Goal: Information Seeking & Learning: Learn about a topic

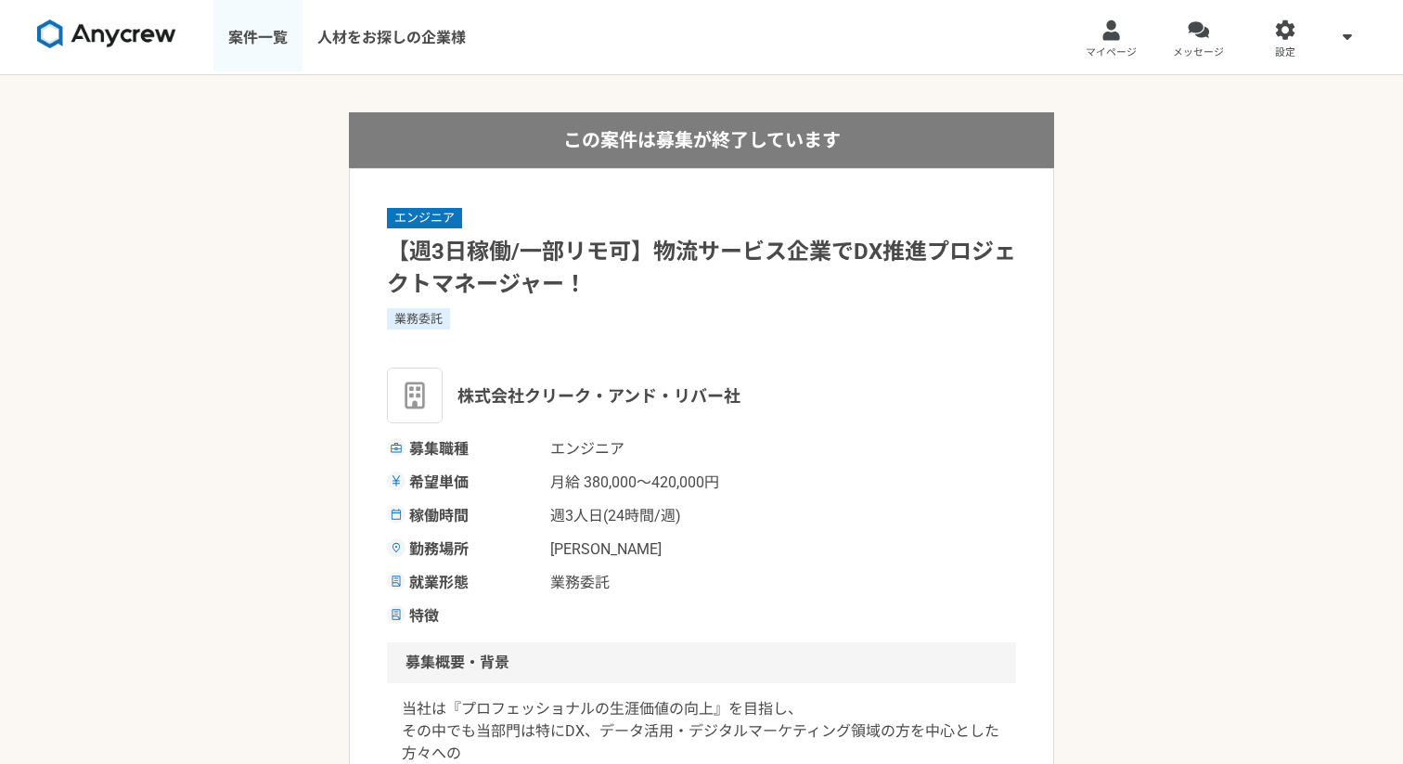
click at [274, 32] on link "案件一覧" at bounding box center [257, 37] width 89 height 74
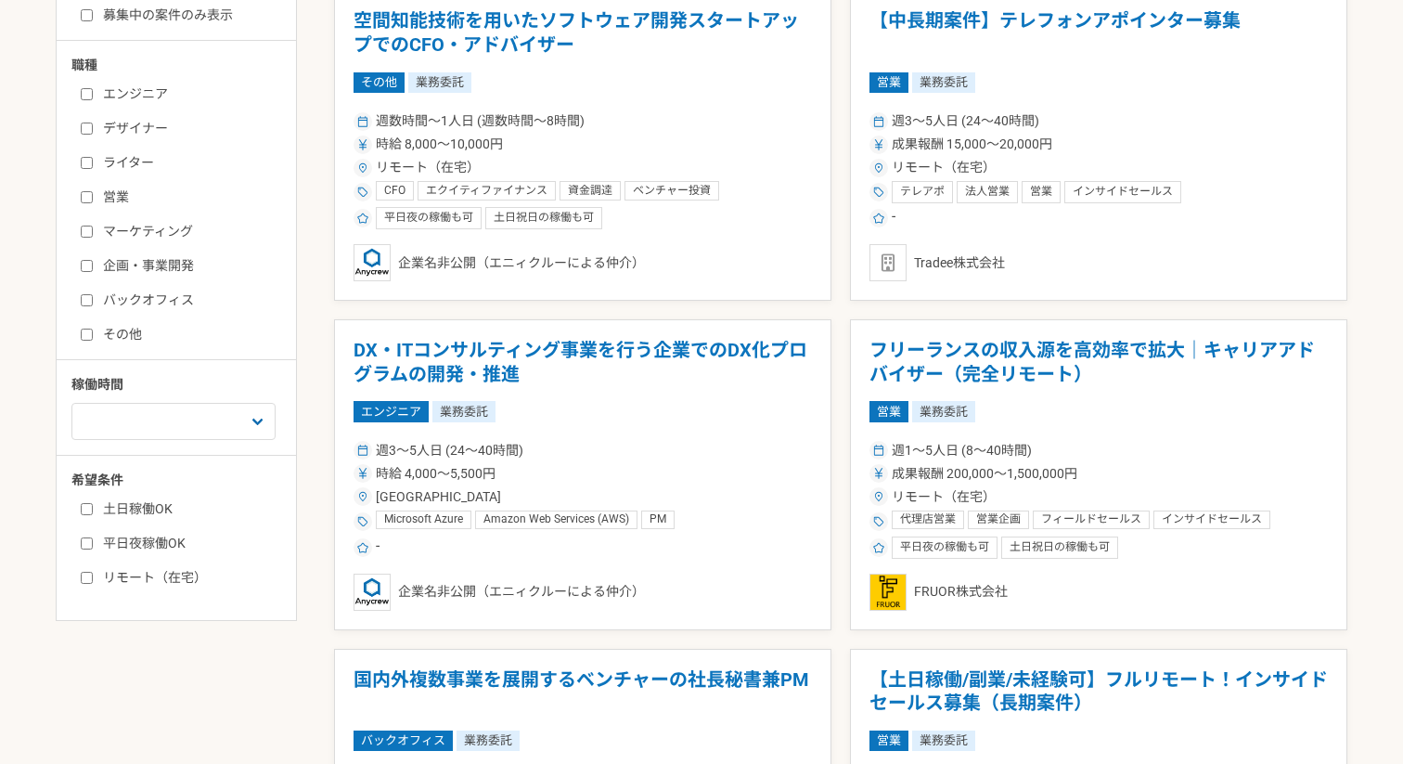
scroll to position [438, 0]
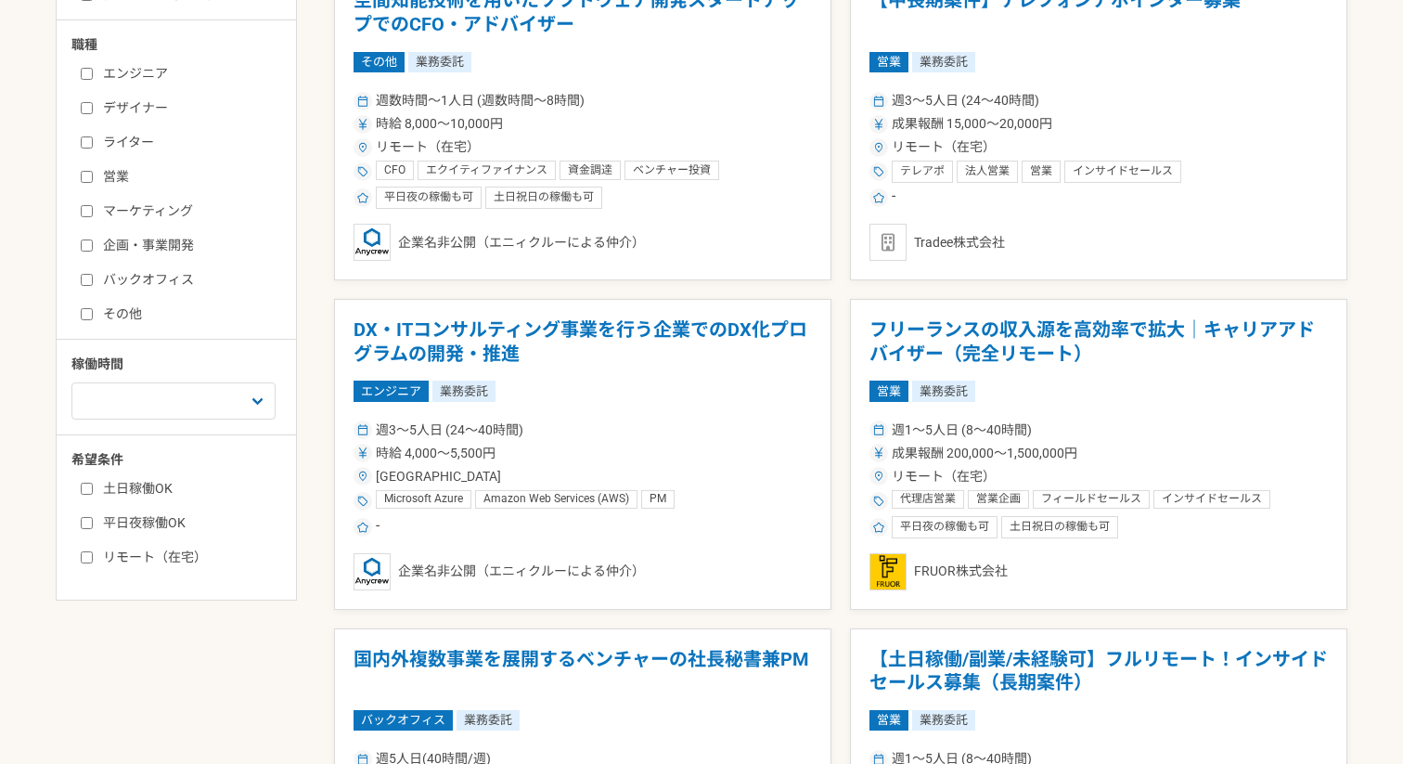
click at [163, 491] on label "土日稼働OK" at bounding box center [187, 488] width 213 height 19
click at [93, 491] on input "土日稼働OK" at bounding box center [87, 489] width 12 height 12
checkbox input "true"
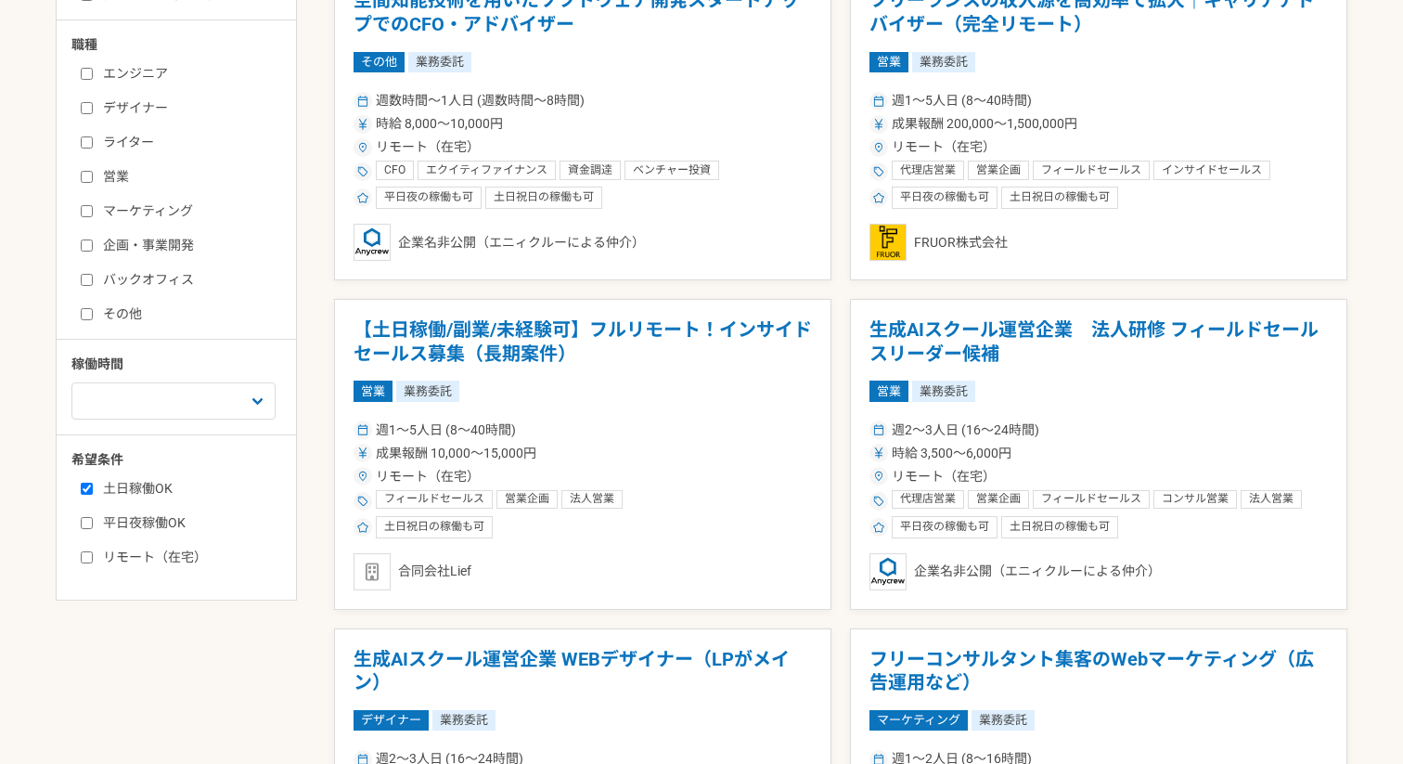
click at [163, 514] on label "平日夜稼働OK" at bounding box center [187, 522] width 213 height 19
click at [93, 517] on input "平日夜稼働OK" at bounding box center [87, 523] width 12 height 12
checkbox input "true"
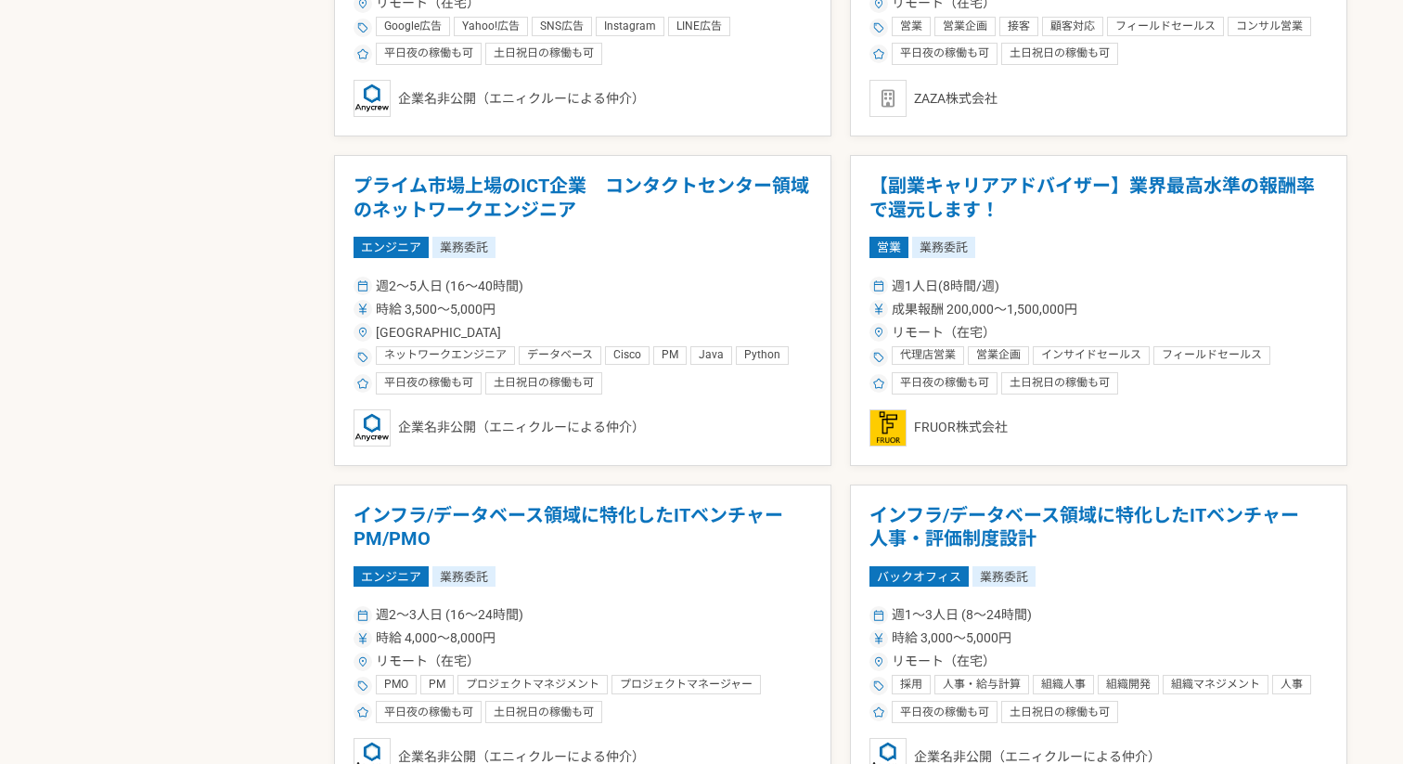
scroll to position [2887, 0]
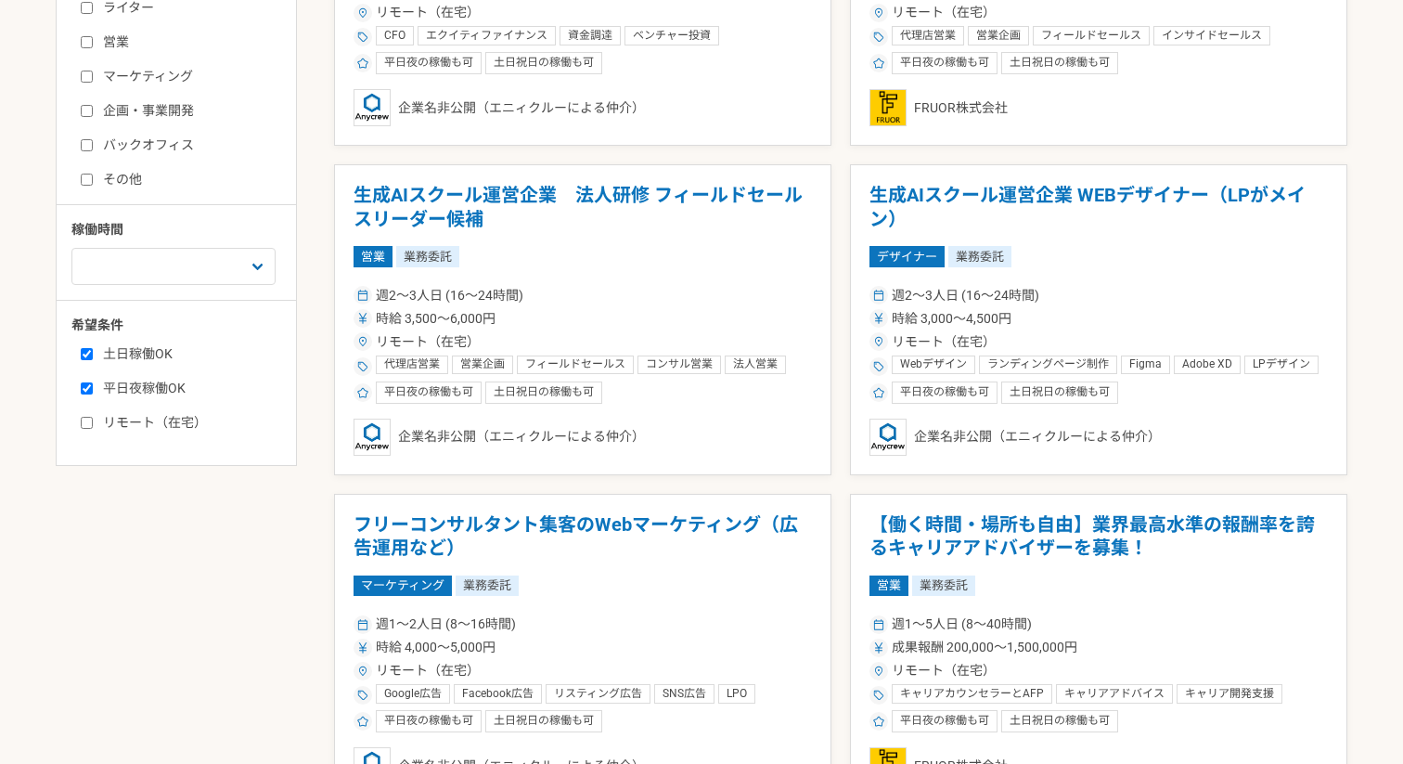
click at [120, 420] on label "リモート（在宅）" at bounding box center [187, 422] width 213 height 19
click at [93, 420] on input "リモート（在宅）" at bounding box center [87, 423] width 12 height 12
checkbox input "true"
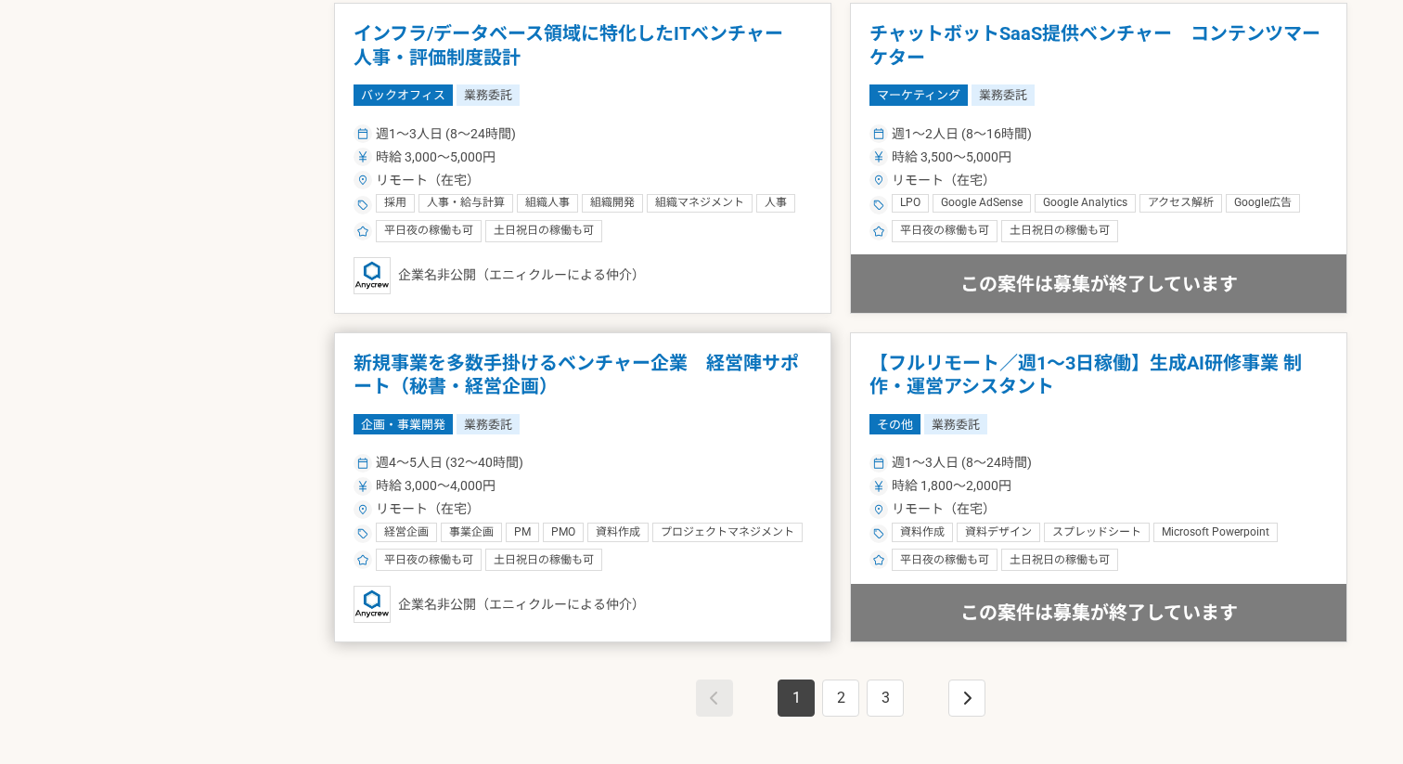
scroll to position [3132, 0]
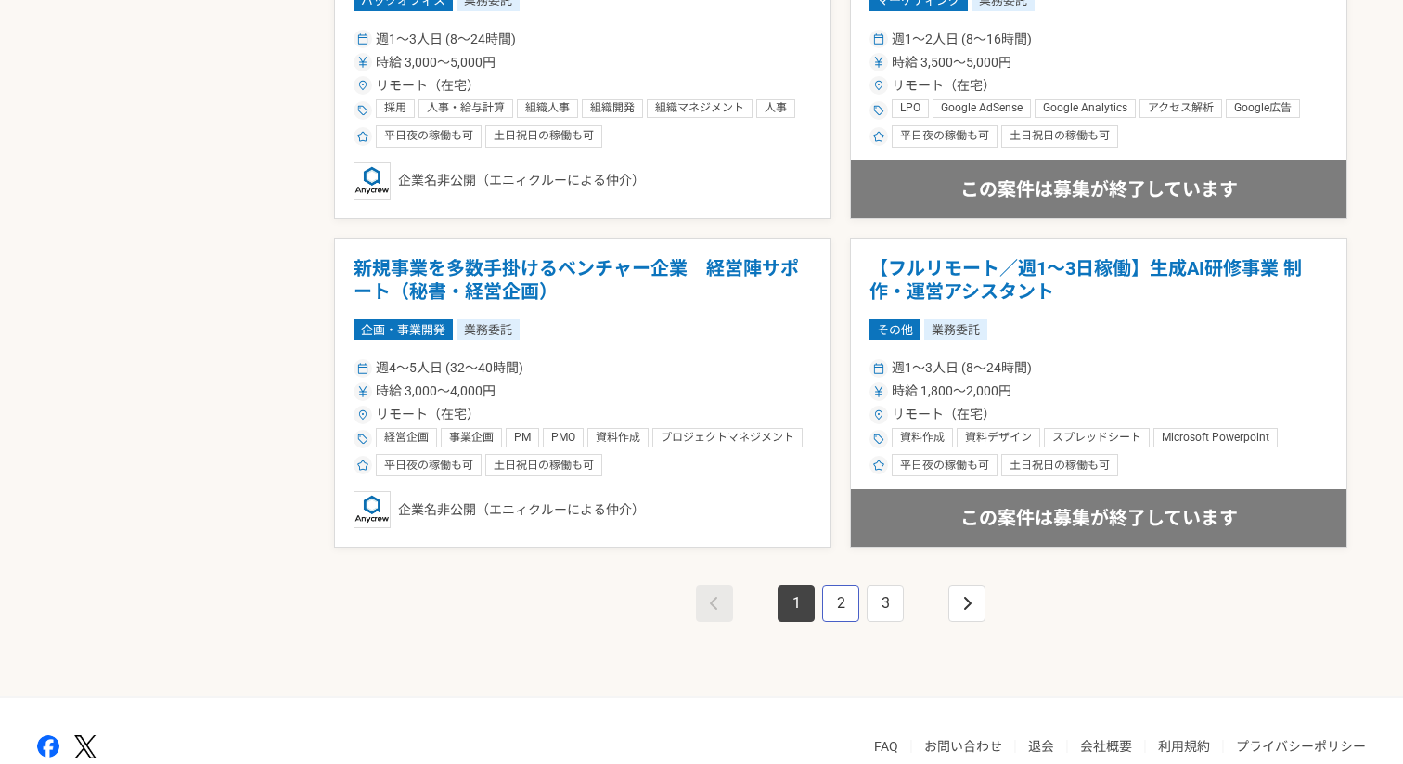
click at [838, 603] on link "2" at bounding box center [840, 603] width 37 height 37
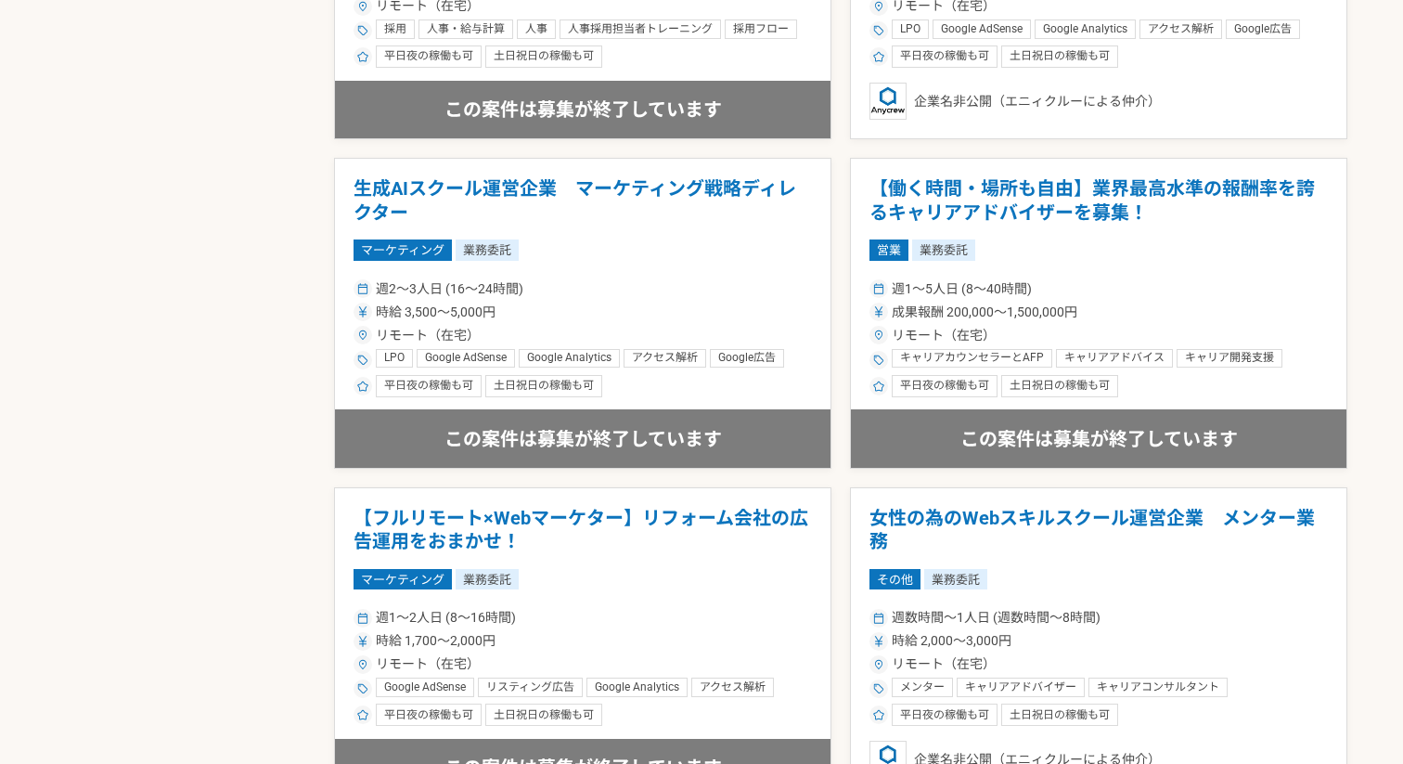
scroll to position [3071, 0]
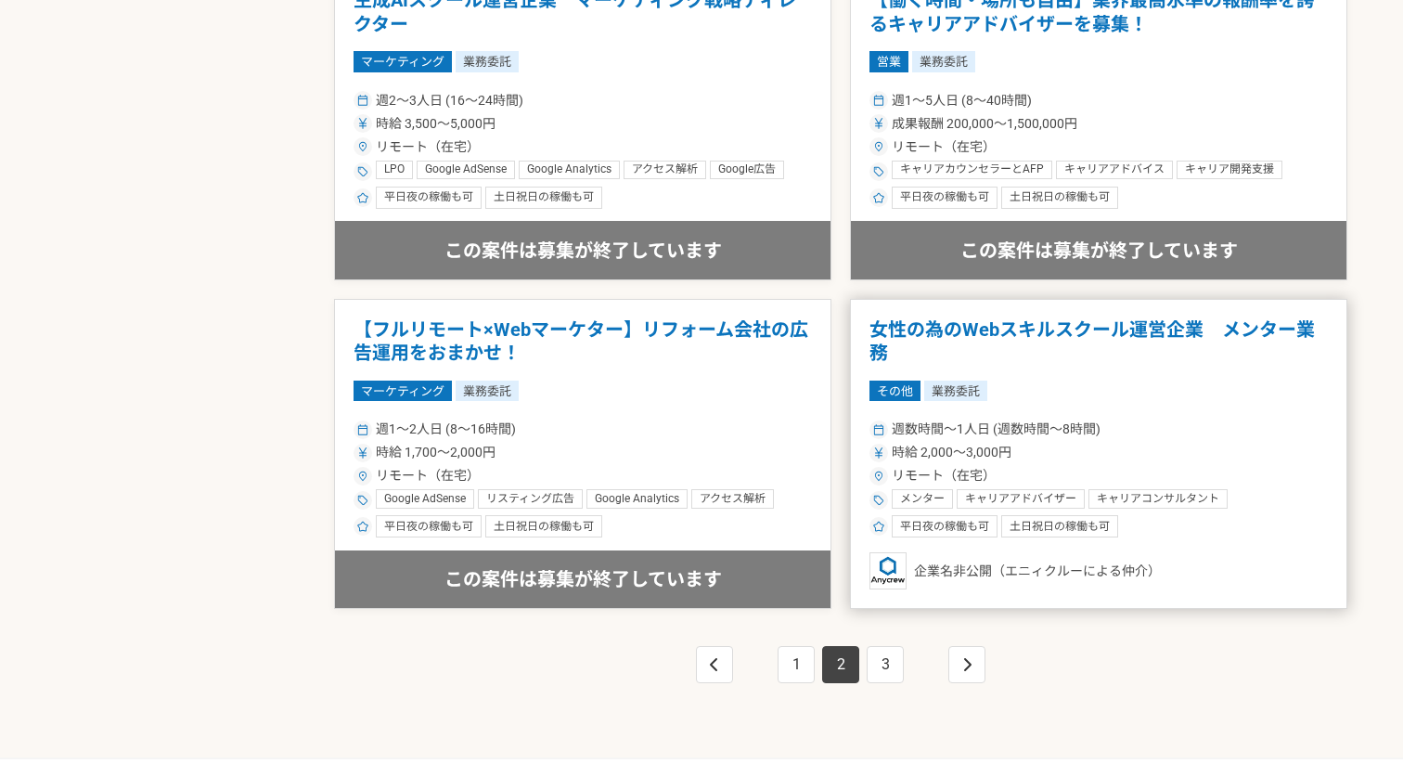
click at [930, 600] on article "女性の為のWebスキルスクール運営企業　メンター業務 その他 業務委託 週数時間〜1人日 (週数時間〜8時間) 時給 2,000〜3,000円 リモート（在宅…" at bounding box center [1098, 454] width 497 height 311
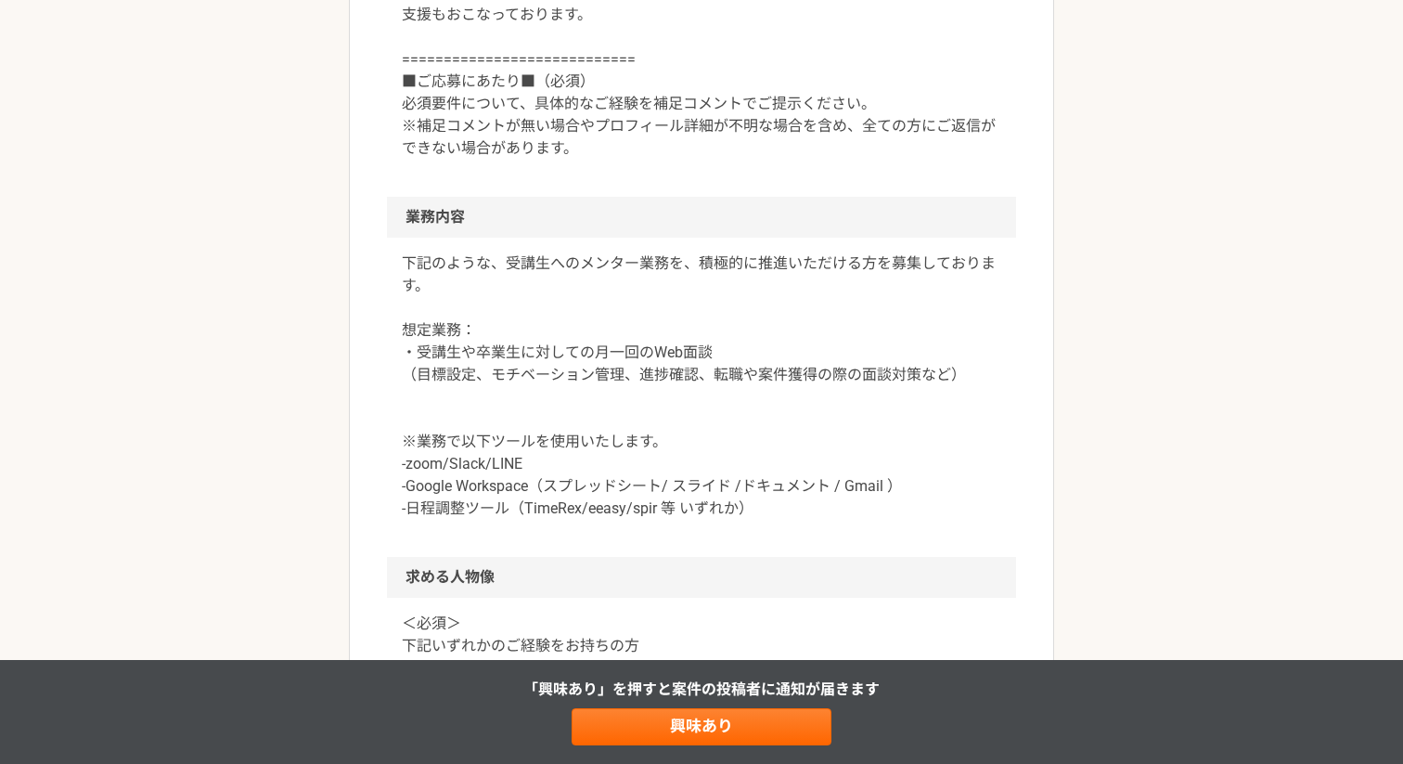
scroll to position [787, 0]
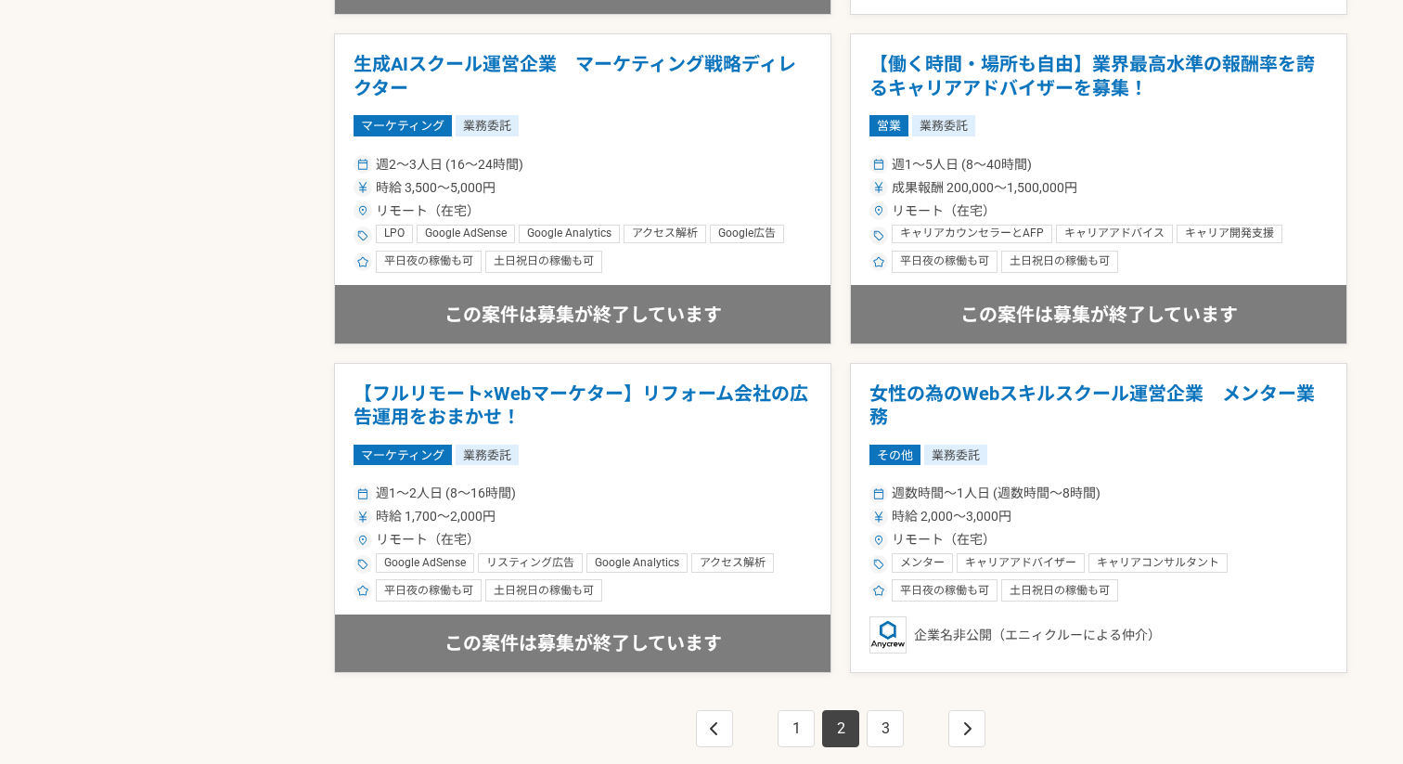
scroll to position [3226, 0]
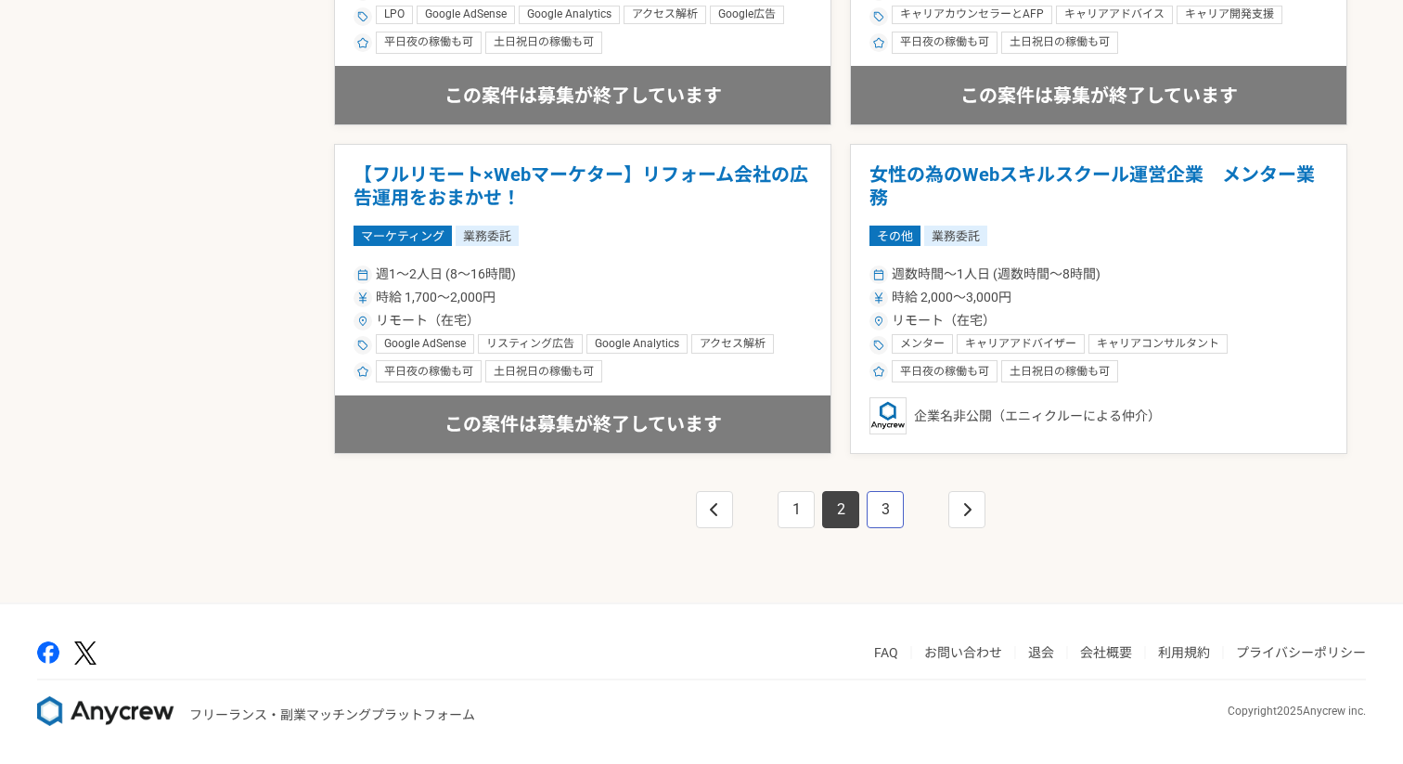
click at [882, 520] on link "3" at bounding box center [885, 509] width 37 height 37
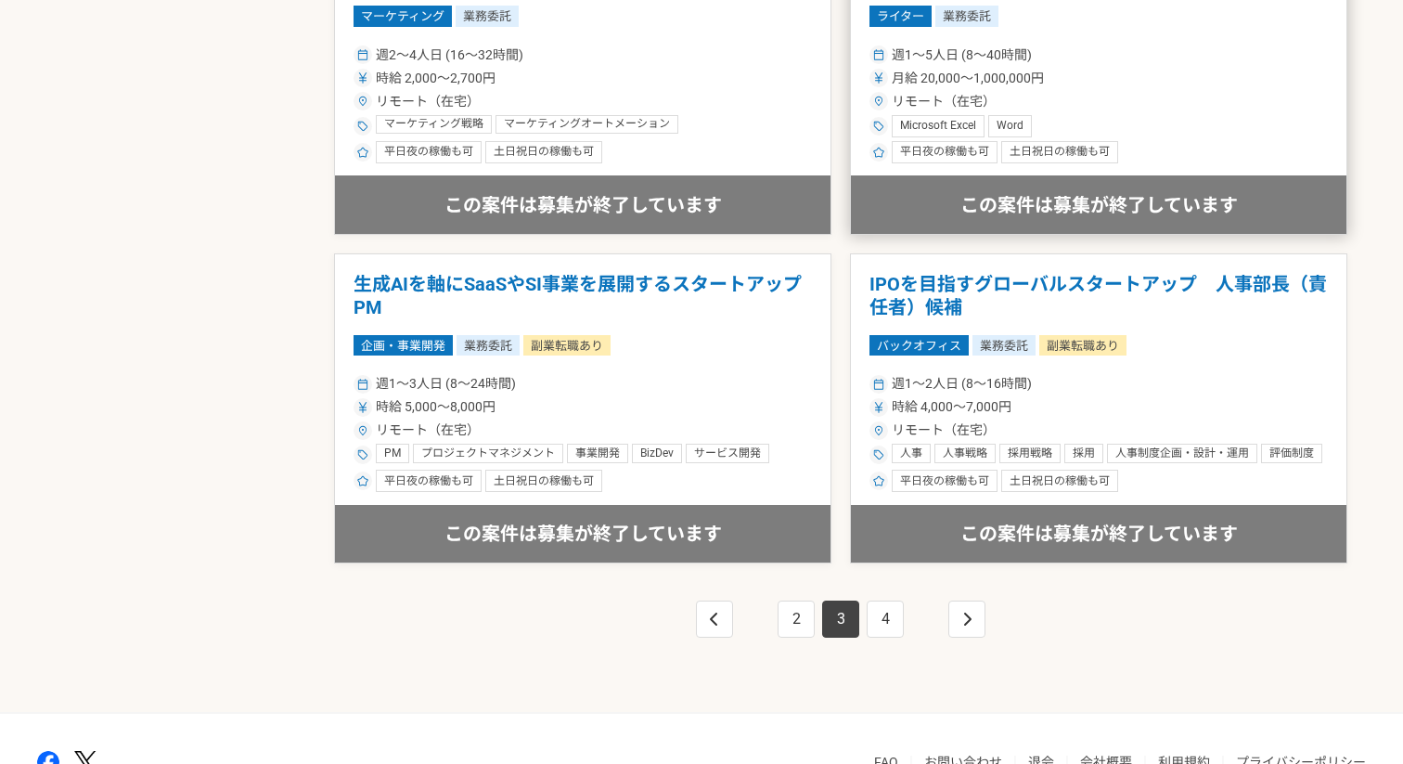
scroll to position [3127, 0]
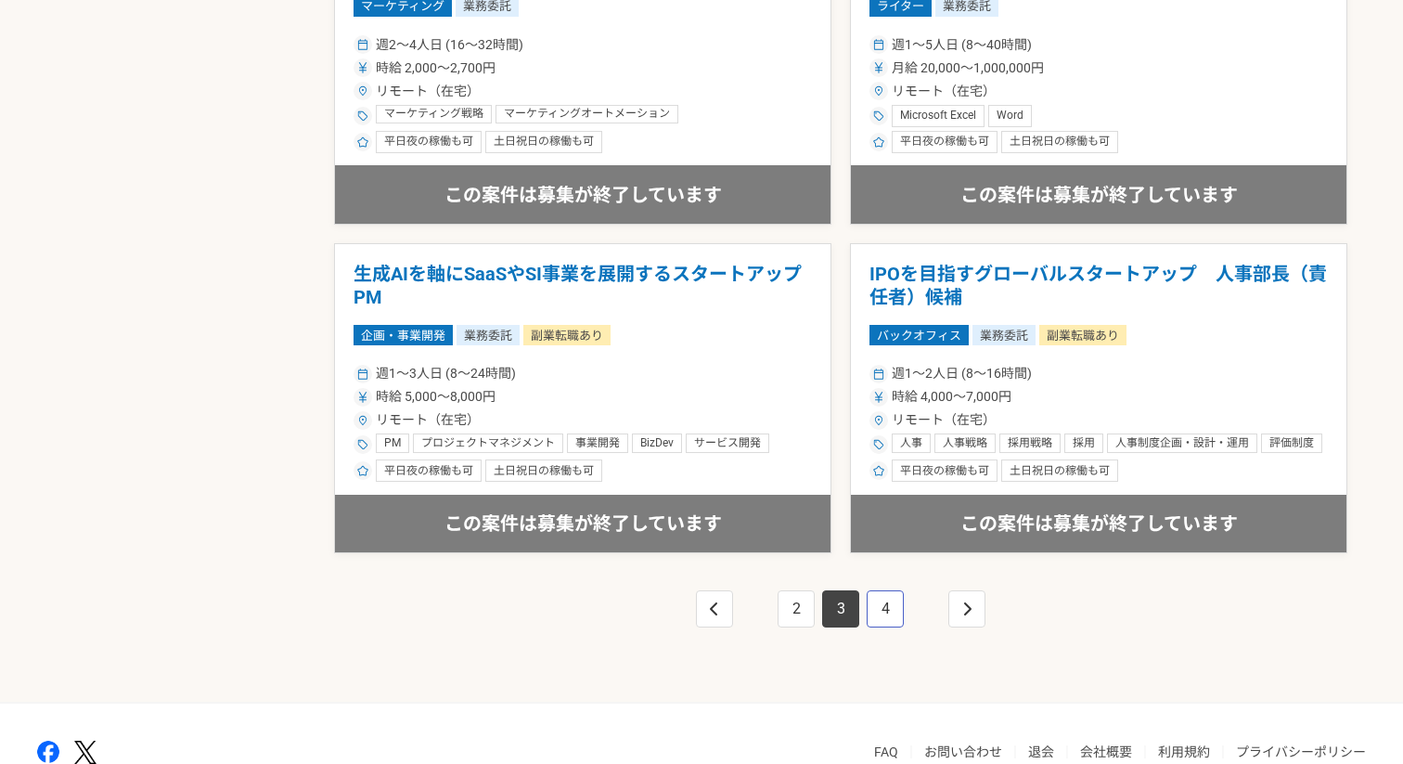
click at [877, 607] on link "4" at bounding box center [885, 608] width 37 height 37
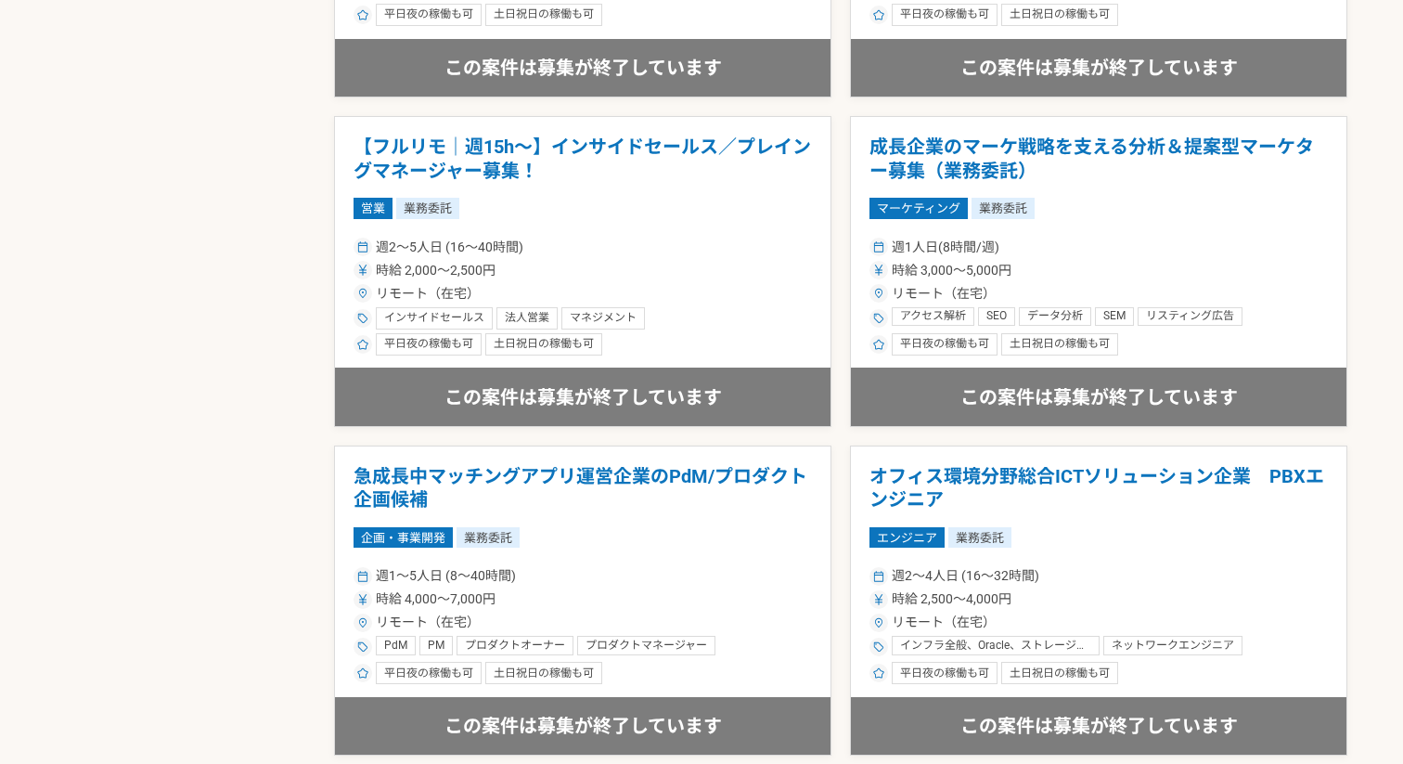
scroll to position [3226, 0]
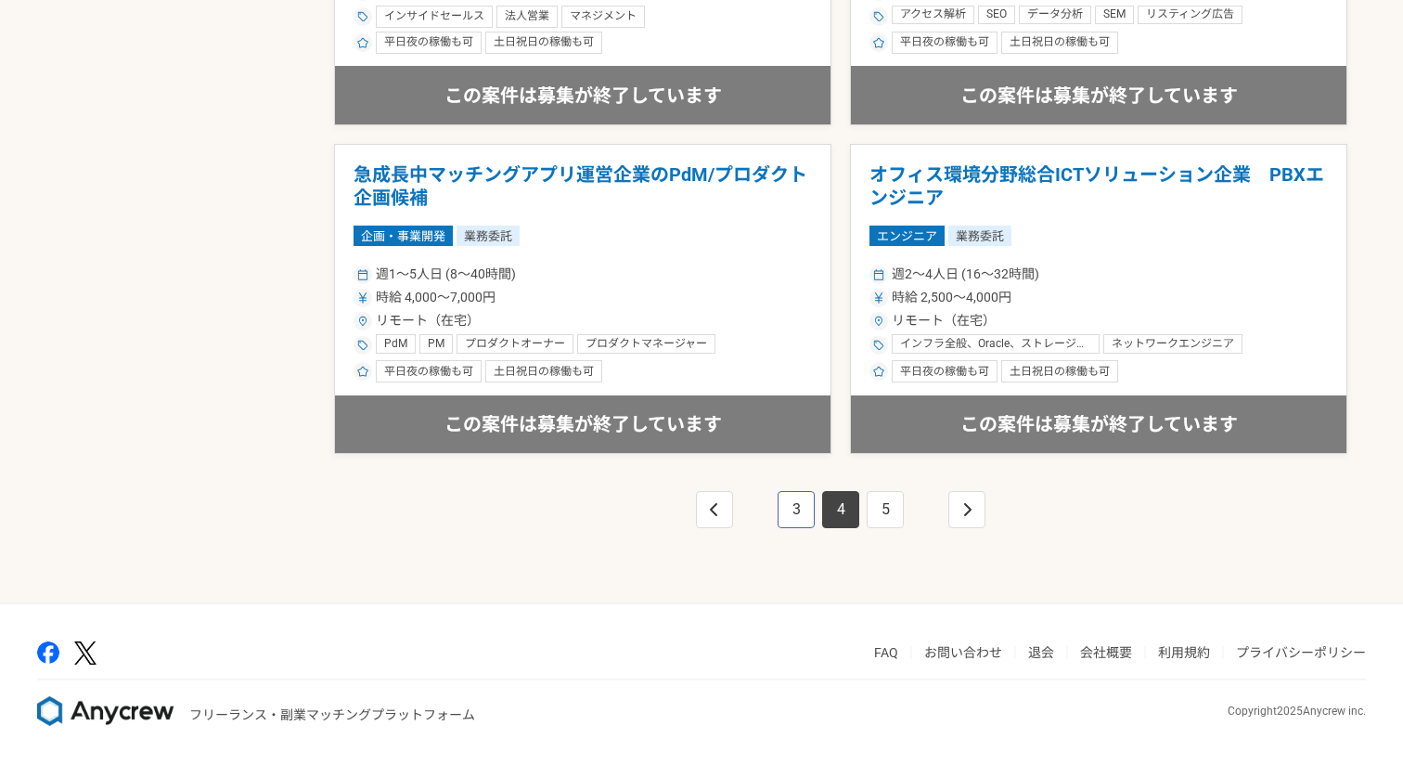
click at [806, 519] on link "3" at bounding box center [796, 509] width 37 height 37
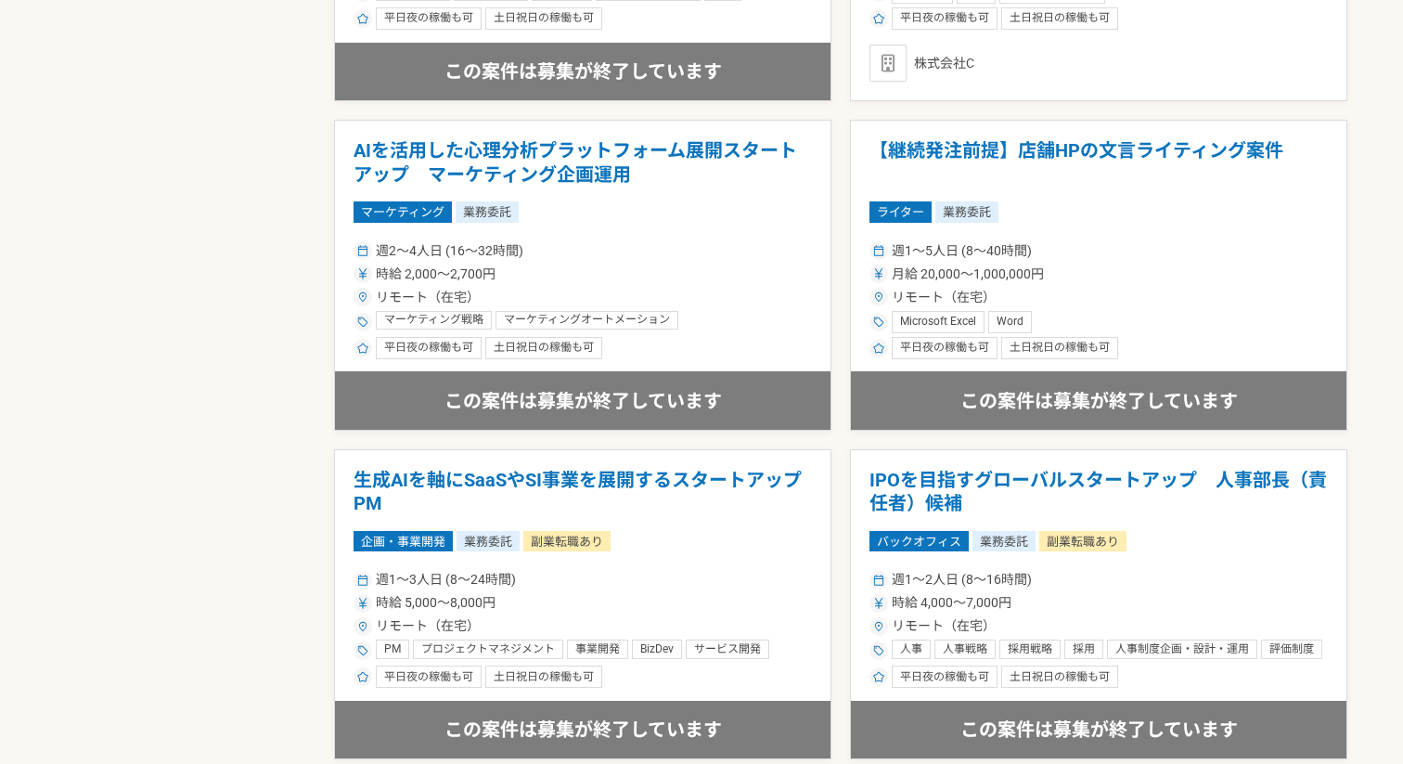
scroll to position [3226, 0]
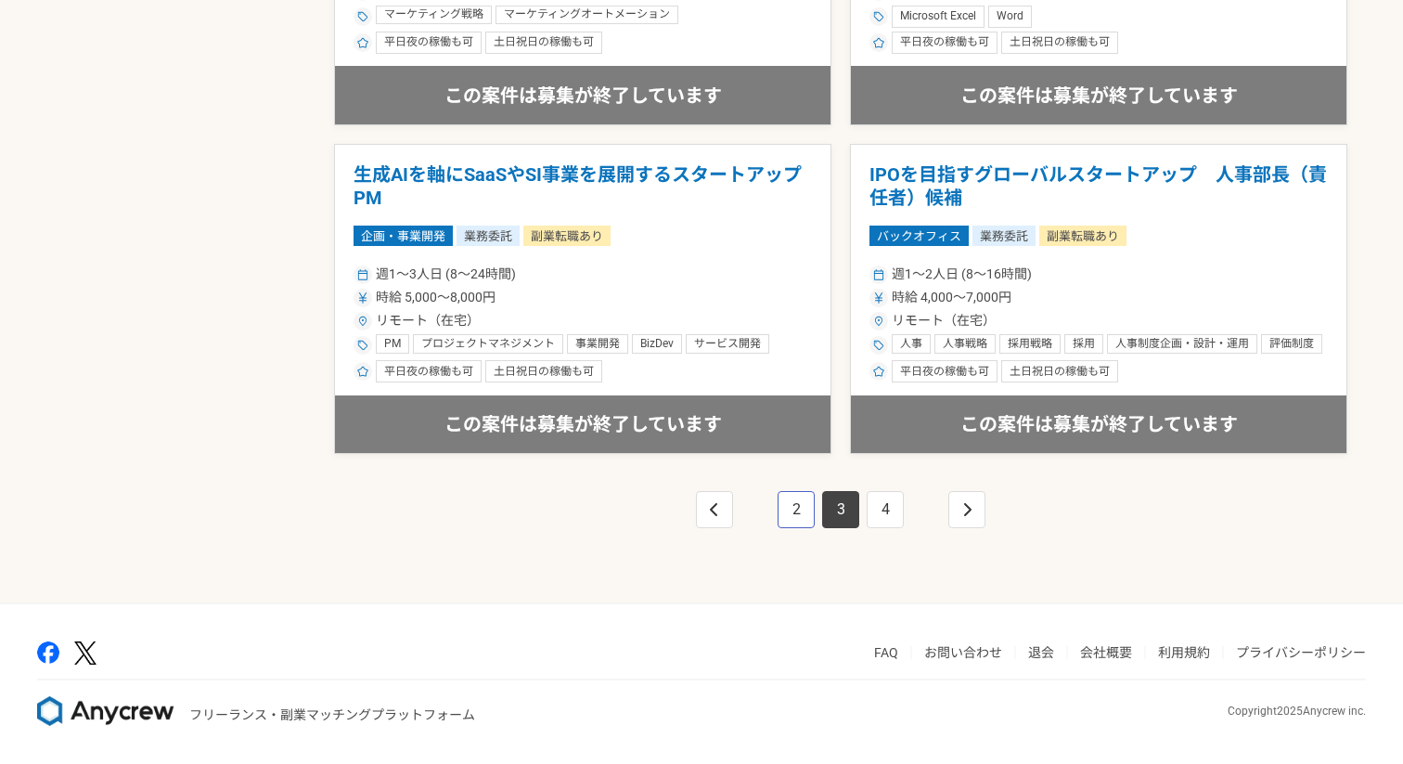
click at [793, 504] on link "2" at bounding box center [796, 509] width 37 height 37
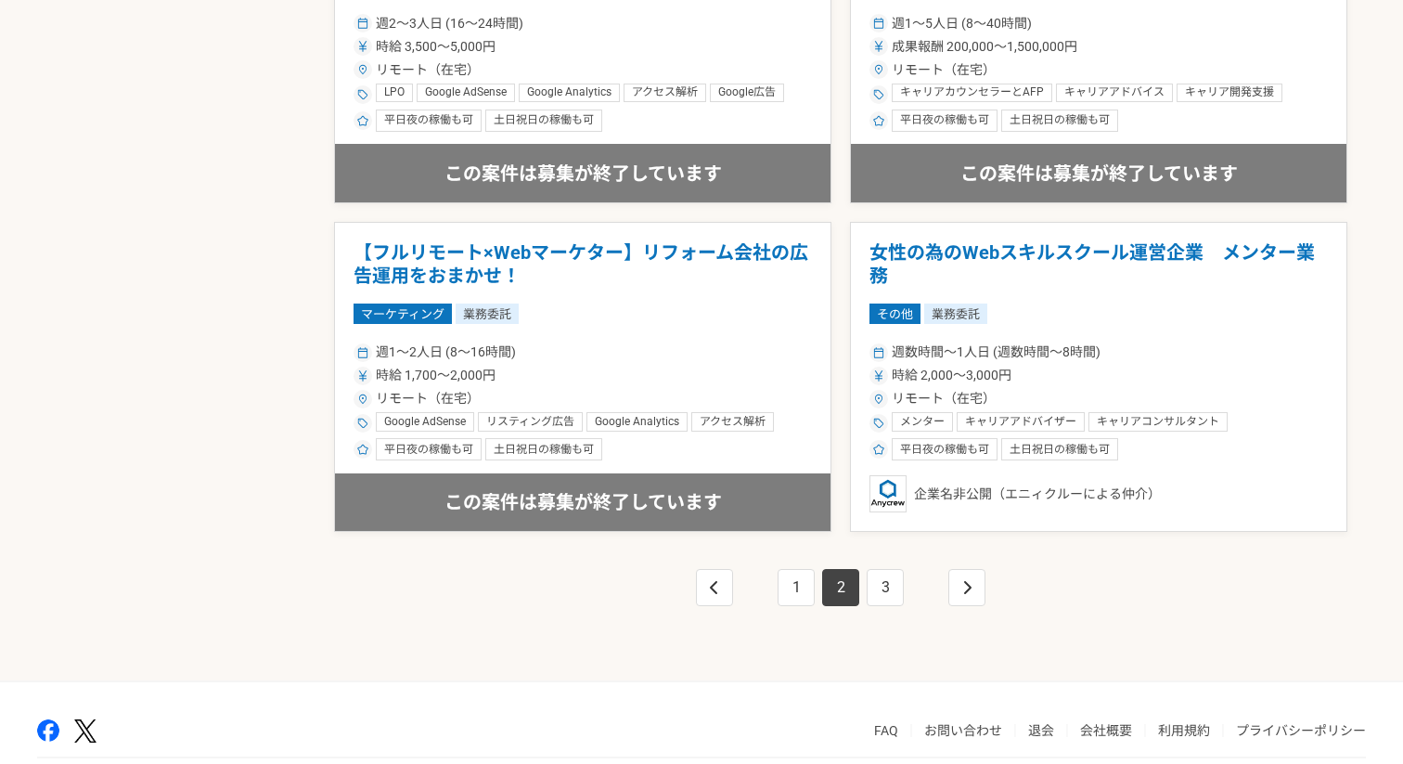
scroll to position [3226, 0]
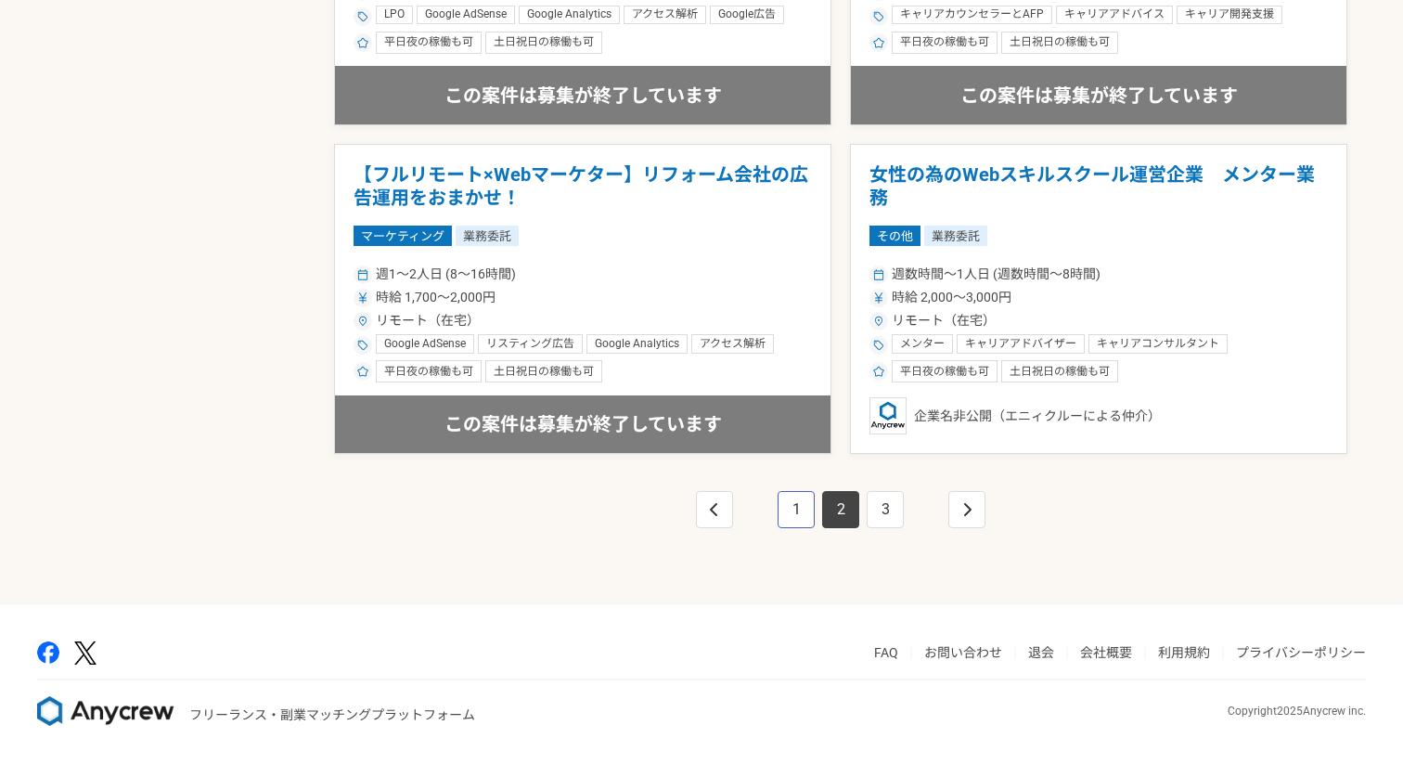
click at [778, 509] on link "1" at bounding box center [796, 509] width 37 height 37
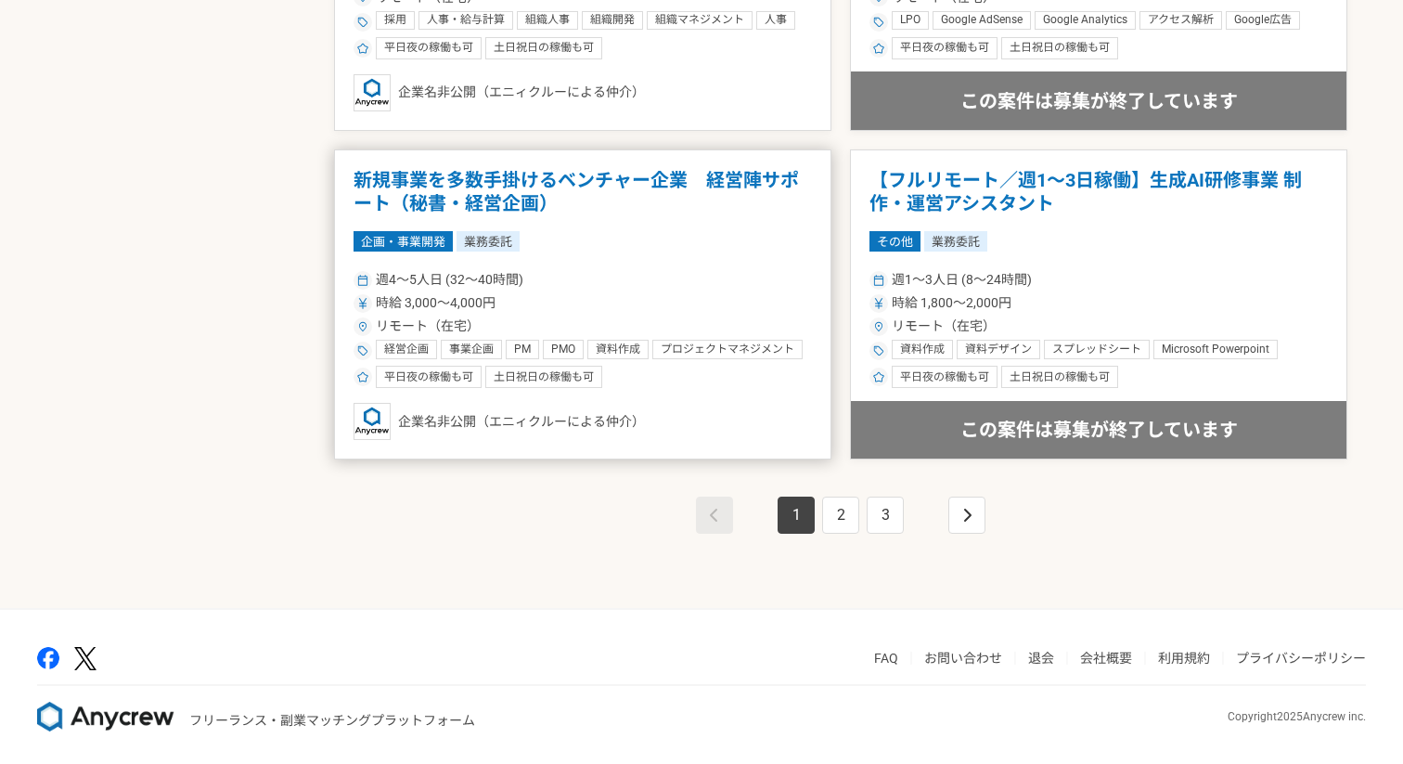
scroll to position [3226, 0]
